Goal: Transaction & Acquisition: Purchase product/service

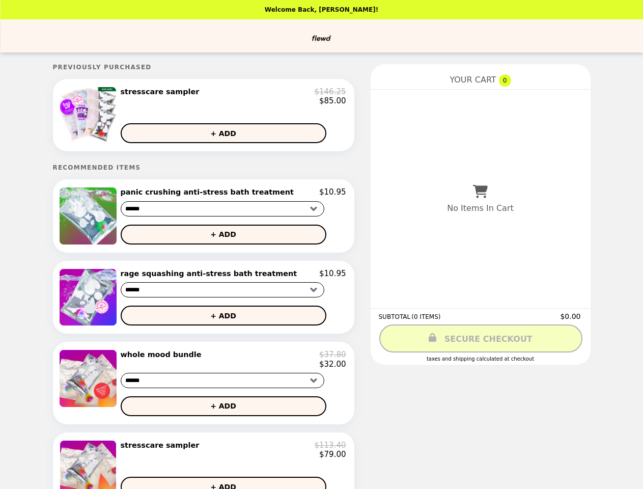
click at [92, 118] on img at bounding box center [89, 115] width 59 height 56
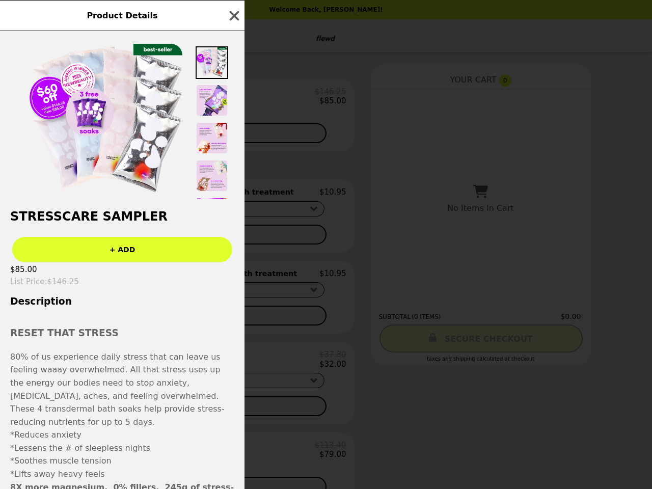
click at [233, 98] on div "Product Details stresscare sampler + ADD $85.00 List Price : $146.25 Descriptio…" at bounding box center [326, 244] width 652 height 489
click at [226, 137] on img at bounding box center [212, 138] width 33 height 33
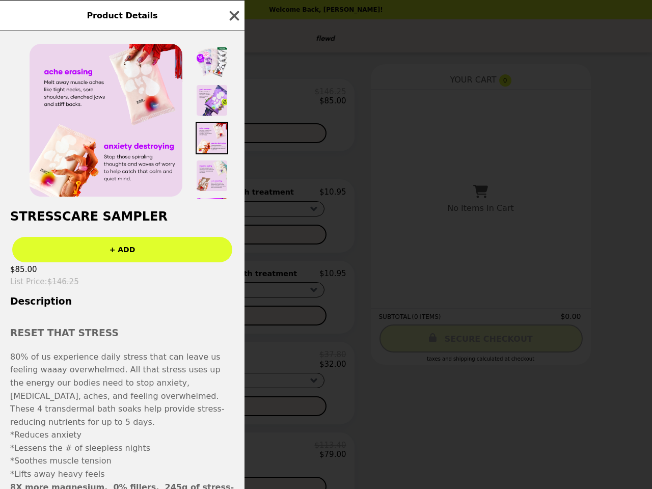
click at [92, 221] on h2 "stresscare sampler" at bounding box center [122, 216] width 244 height 14
click at [233, 198] on div "Product Details stresscare sampler + ADD $85.00 List Price : $146.25 Descriptio…" at bounding box center [326, 244] width 652 height 489
click at [226, 240] on button "+ ADD" at bounding box center [224, 235] width 206 height 20
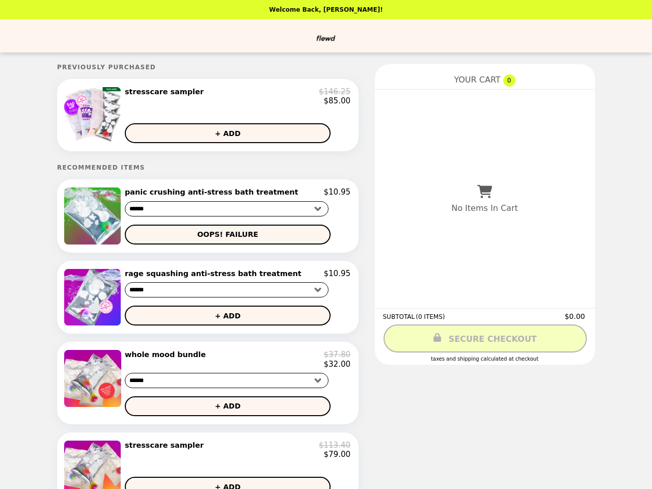
click at [92, 303] on img at bounding box center [93, 297] width 59 height 57
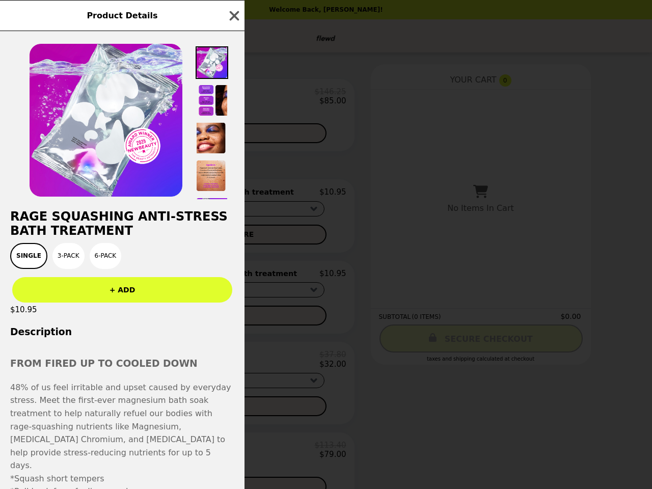
click at [233, 280] on div "Product Details rage squashing anti-stress bath treatment Single 3-Pack 6-Pack …" at bounding box center [326, 244] width 652 height 489
click at [226, 322] on div "rage squashing anti-stress bath treatment Single 3-Pack 6-Pack + ADD $10.95 Des…" at bounding box center [122, 260] width 244 height 458
click at [92, 390] on div "Product Details rage squashing anti-stress bath treatment Single 3-Pack 6-Pack …" at bounding box center [326, 244] width 652 height 489
